Goal: Task Accomplishment & Management: Manage account settings

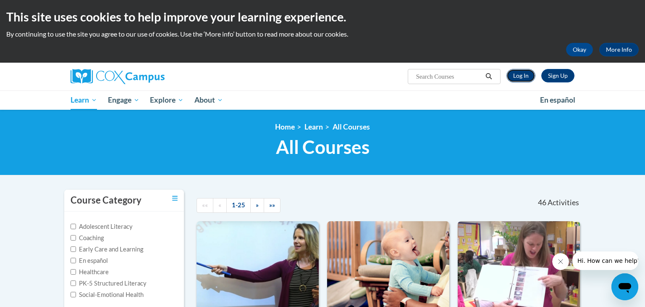
click at [524, 79] on link "Log In" at bounding box center [521, 75] width 29 height 13
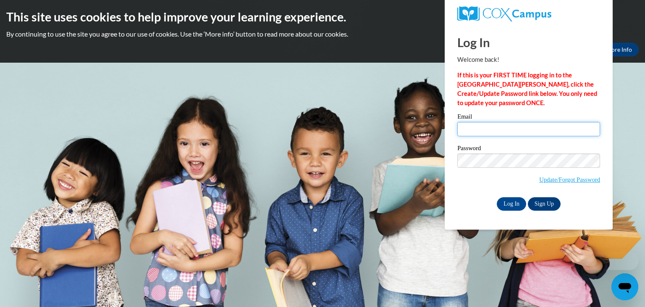
click at [503, 128] on input "Email" at bounding box center [528, 129] width 143 height 14
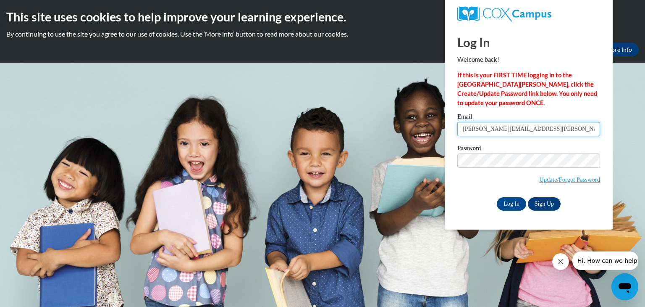
type input "lori.harmsen@wrps.net"
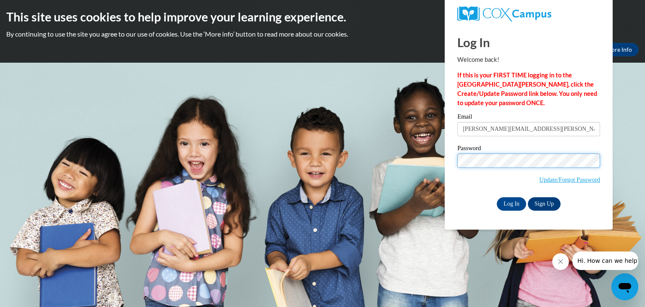
click at [497, 197] on input "Log In" at bounding box center [511, 203] width 29 height 13
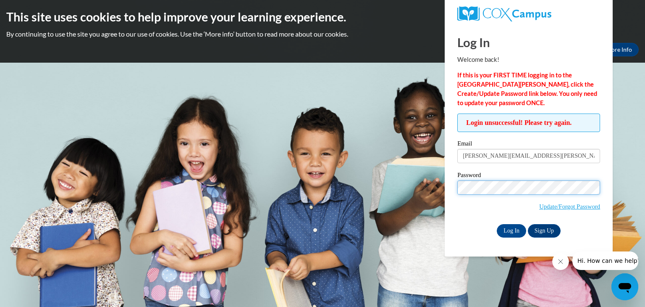
click at [497, 224] on input "Log In" at bounding box center [511, 230] width 29 height 13
click at [557, 205] on link "Update/Forgot Password" at bounding box center [569, 206] width 61 height 7
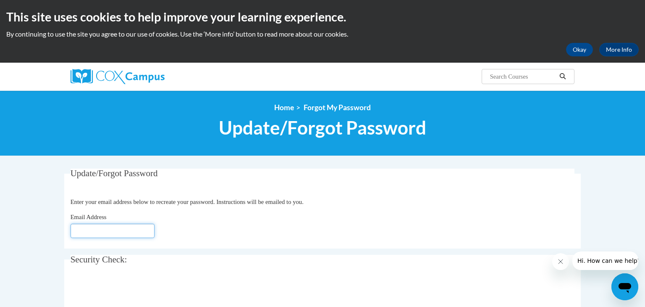
click at [98, 228] on input "Email Address" at bounding box center [113, 230] width 84 height 14
type input "lori"
type input "[PERSON_NAME][EMAIL_ADDRESS][DOMAIN_NAME]"
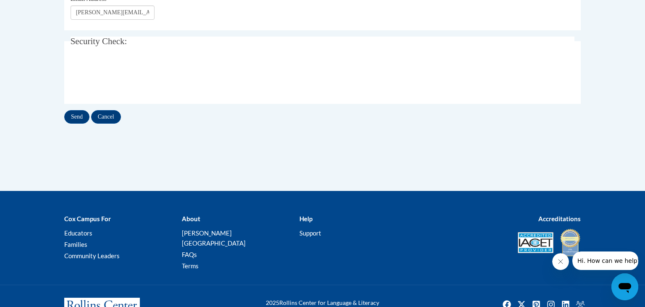
scroll to position [218, 0]
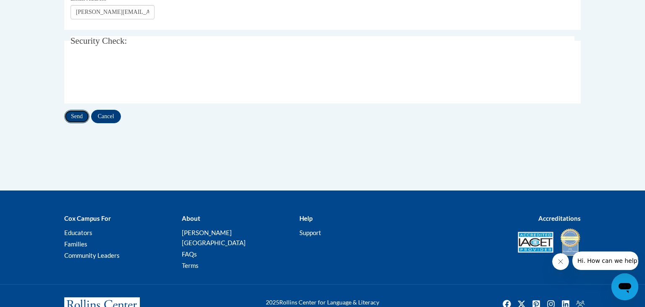
click at [80, 115] on input "Send" at bounding box center [76, 116] width 25 height 13
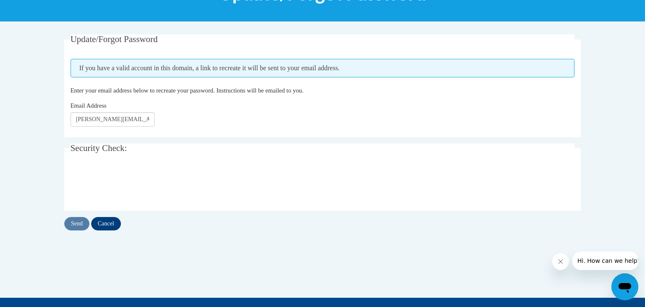
scroll to position [134, 0]
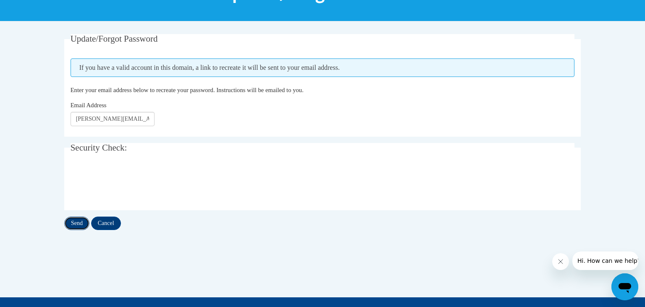
click at [74, 222] on input "Send" at bounding box center [76, 222] width 25 height 13
